Goal: Navigation & Orientation: Go to known website

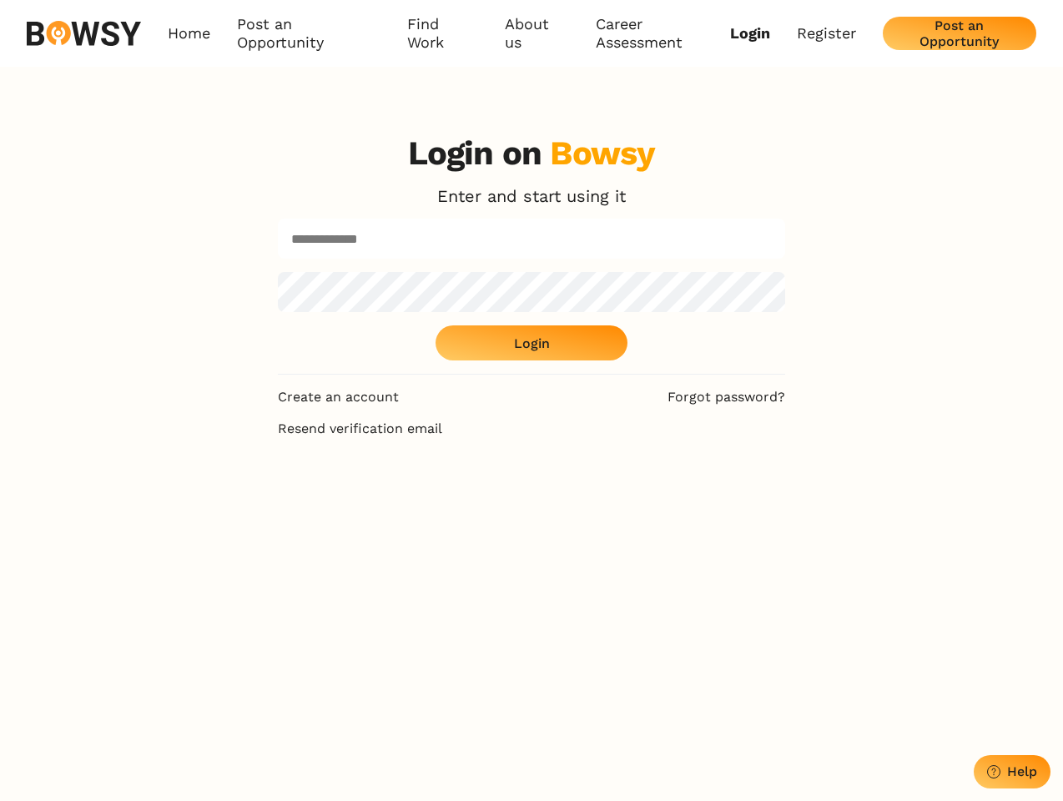
click at [531, 400] on div "Create an account Forgot password?" at bounding box center [531, 397] width 507 height 18
click at [309, 33] on link "Post an Opportunity" at bounding box center [308, 34] width 143 height 38
click at [443, 33] on link "Find Work" at bounding box center [443, 34] width 72 height 38
click at [537, 33] on link "About us" at bounding box center [537, 34] width 64 height 38
click at [959, 33] on div "Post an Opportunity" at bounding box center [959, 34] width 127 height 32
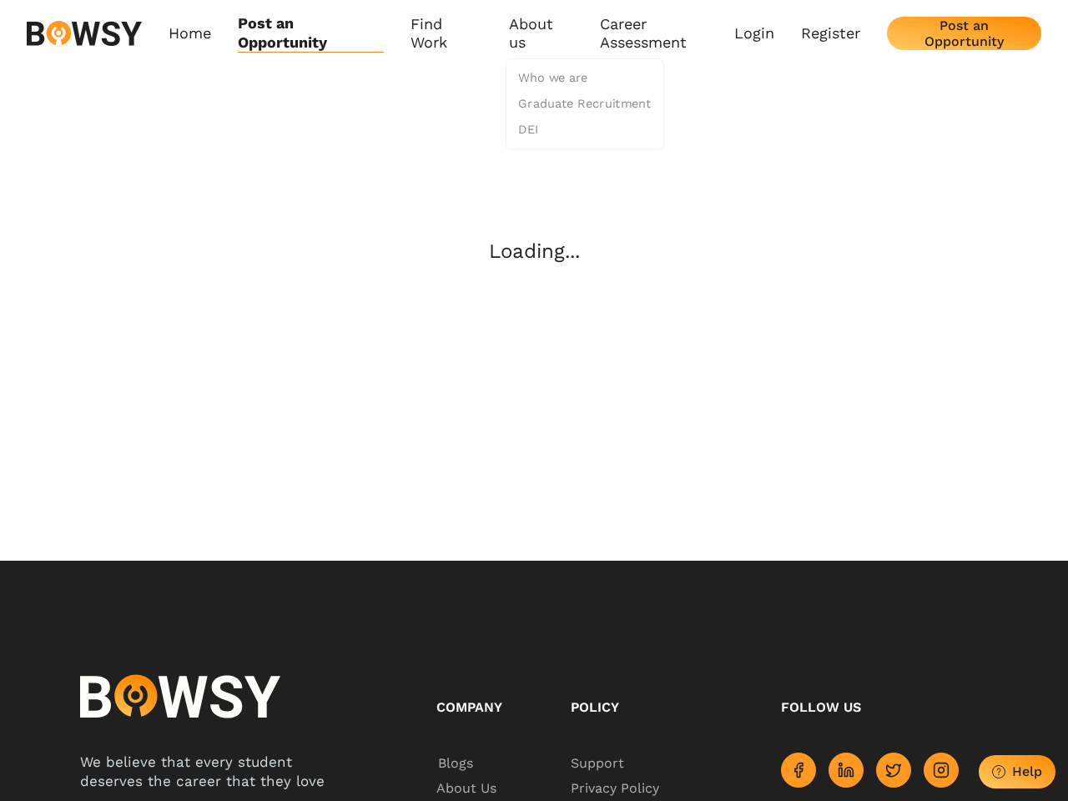
click at [1012, 772] on body "Home Post an Opportunity Bowsy Projects Post Work Find Work How it Works Regist…" at bounding box center [534, 508] width 1068 height 1016
